Goal: Transaction & Acquisition: Subscribe to service/newsletter

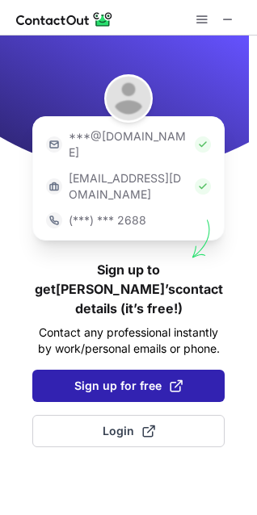
click at [123, 378] on span "Sign up for free" at bounding box center [128, 386] width 108 height 16
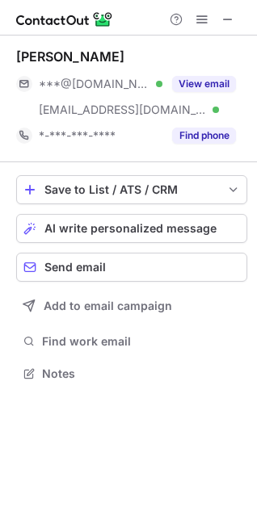
scroll to position [363, 257]
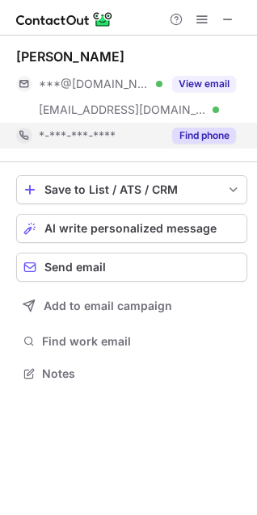
click at [197, 139] on button "Find phone" at bounding box center [204, 136] width 64 height 16
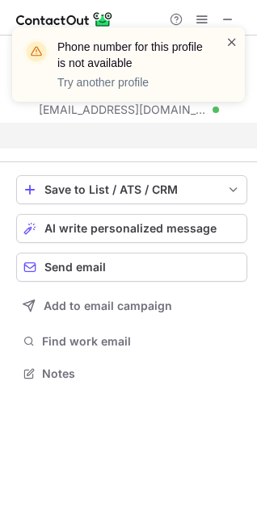
click at [231, 40] on span at bounding box center [231, 42] width 13 height 16
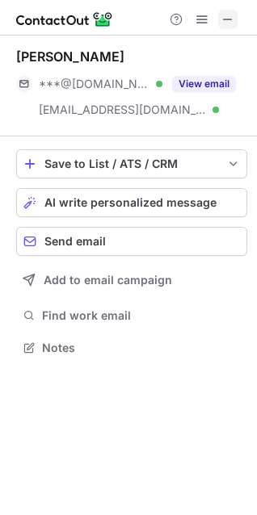
click at [231, 23] on span at bounding box center [227, 19] width 13 height 13
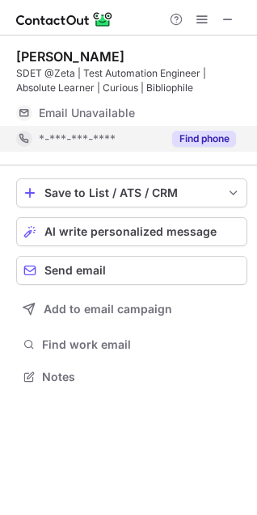
scroll to position [392, 257]
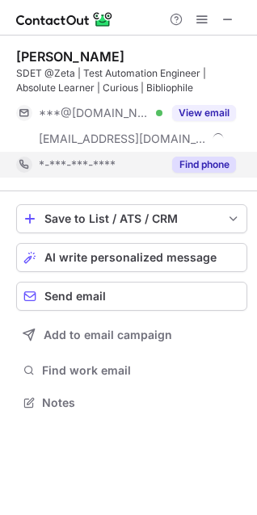
click at [213, 164] on button "Find phone" at bounding box center [204, 165] width 64 height 16
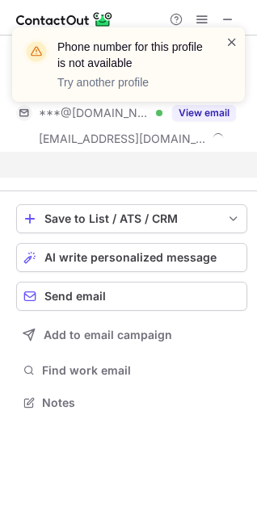
scroll to position [366, 257]
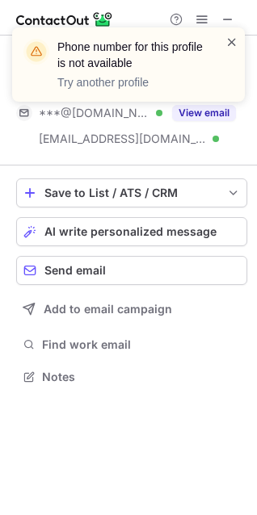
click at [230, 44] on span at bounding box center [231, 42] width 13 height 16
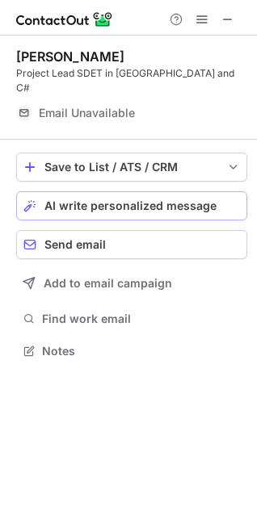
scroll to position [325, 257]
